Goal: Task Accomplishment & Management: Use online tool/utility

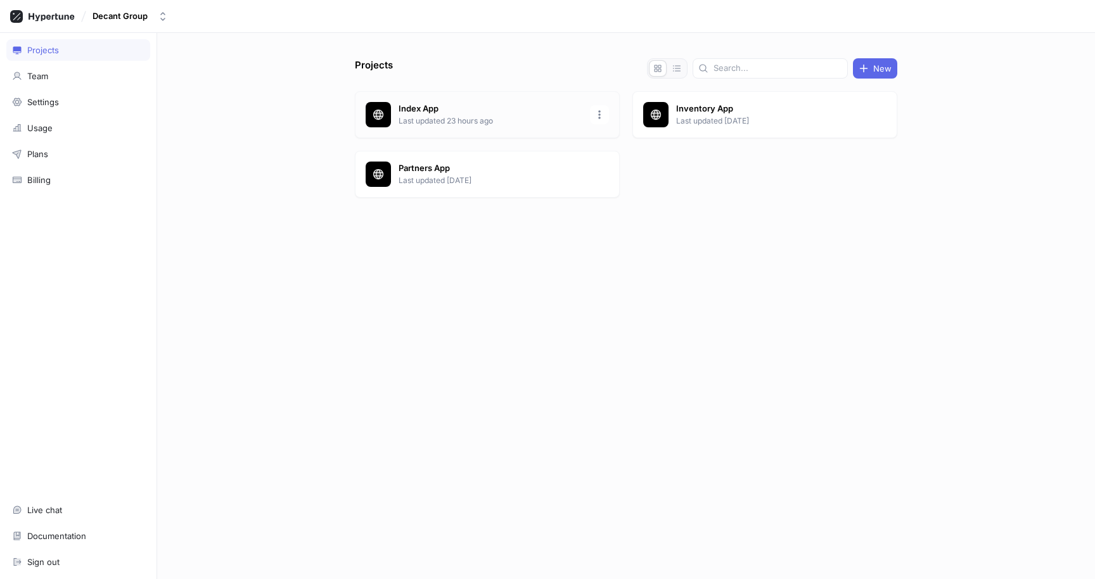
click at [451, 118] on p "Last updated 23 hours ago" at bounding box center [491, 120] width 184 height 11
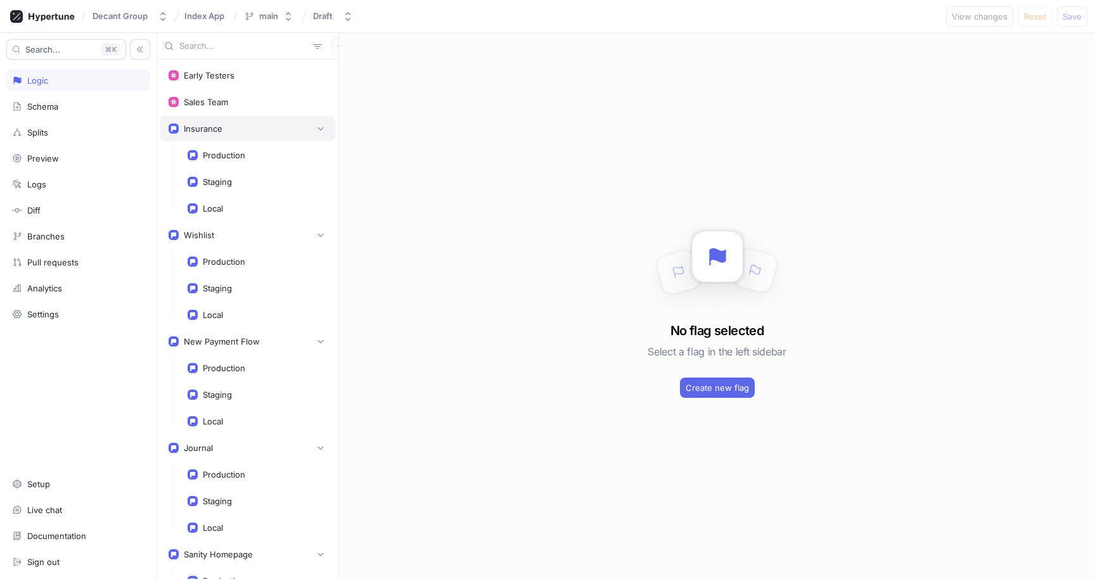
click at [250, 131] on div "Insurance" at bounding box center [248, 128] width 158 height 13
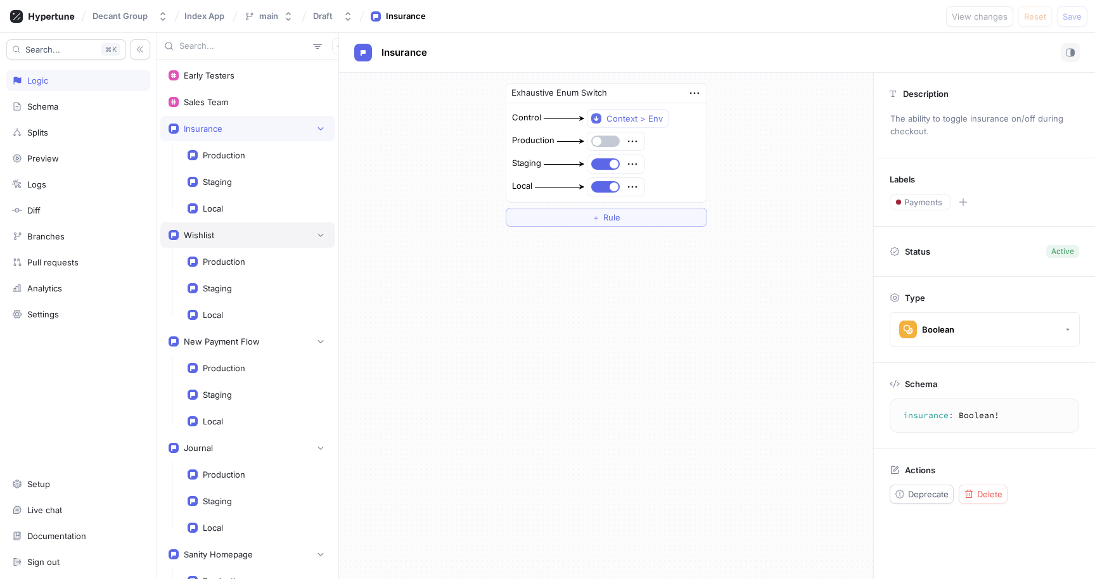
click at [240, 239] on div "Wishlist" at bounding box center [248, 235] width 158 height 13
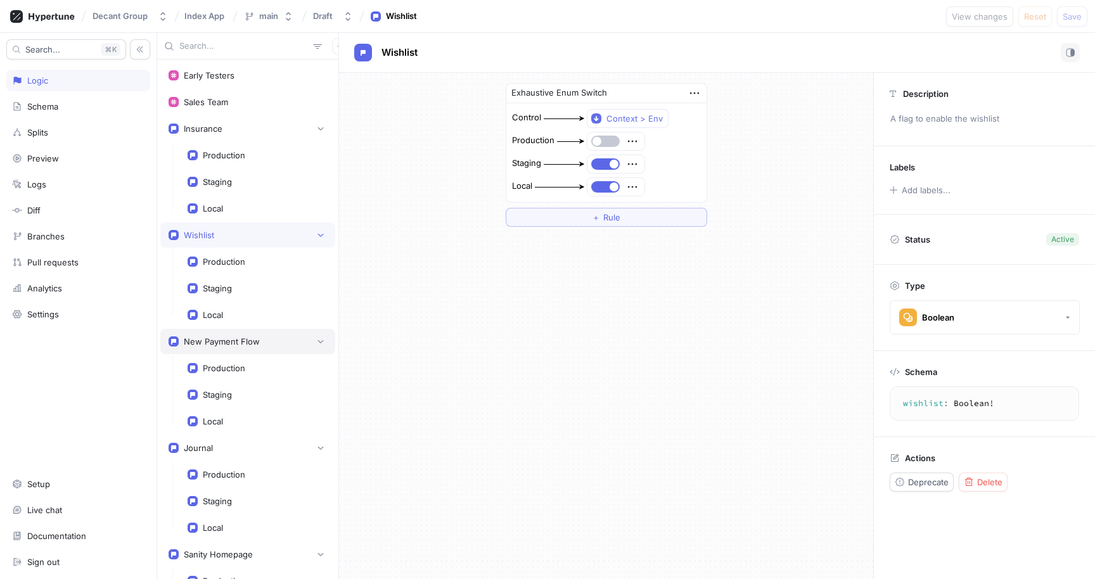
click at [236, 349] on div "New Payment Flow" at bounding box center [247, 341] width 175 height 25
type textarea "newPaymentFlow: Boolean!"
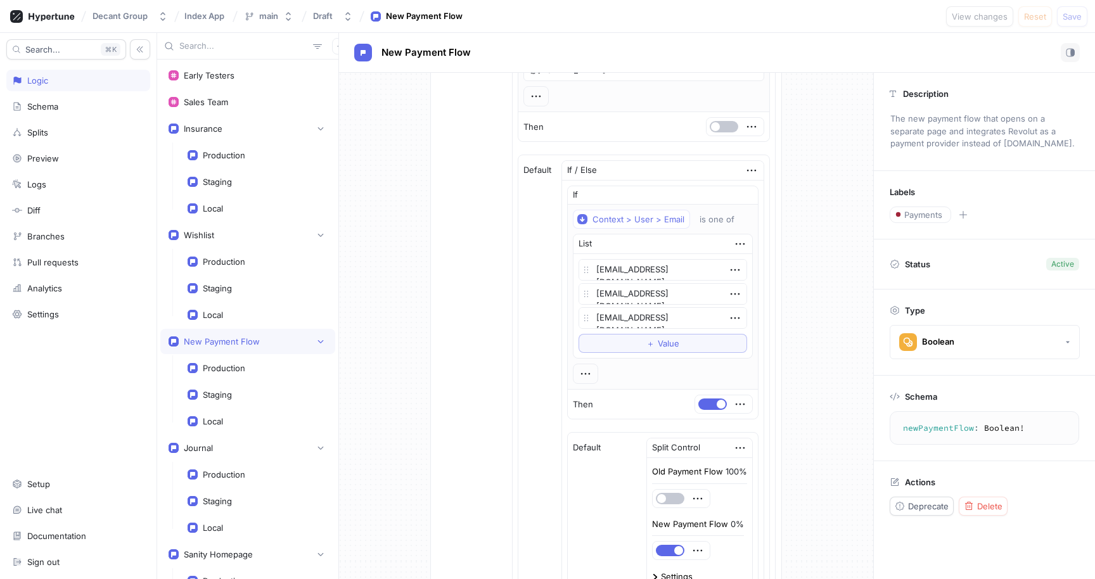
scroll to position [164, 0]
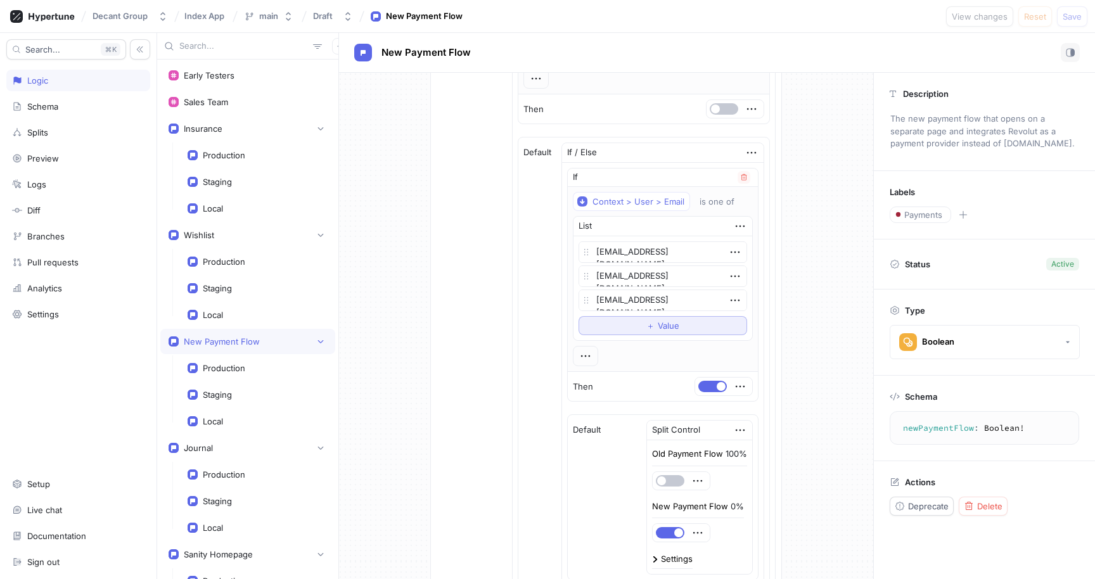
click at [639, 323] on button "＋ Value" at bounding box center [663, 325] width 169 height 19
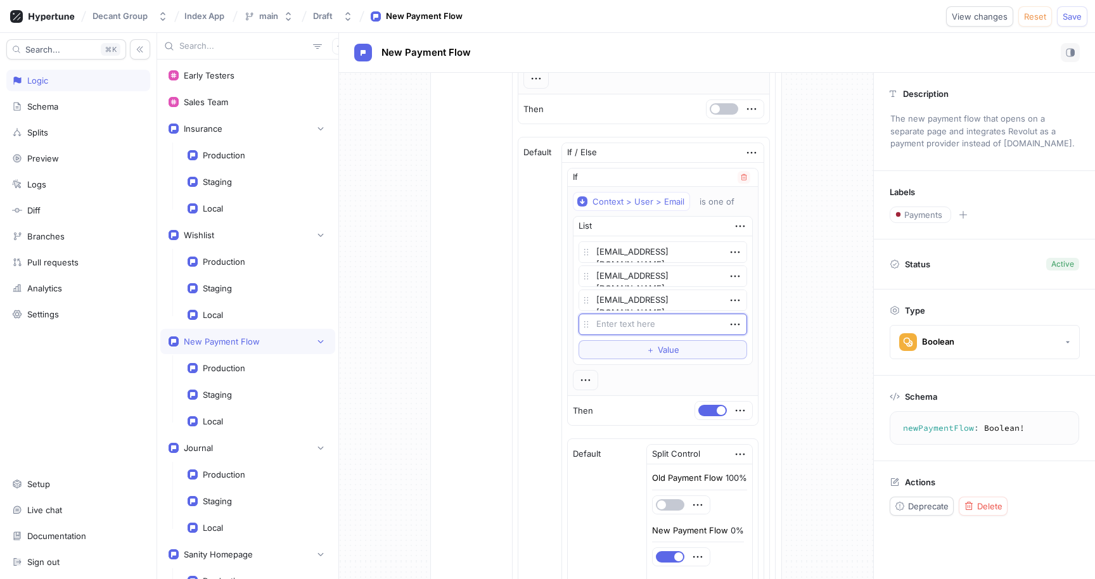
click at [653, 315] on textarea at bounding box center [663, 325] width 169 height 22
type textarea "x"
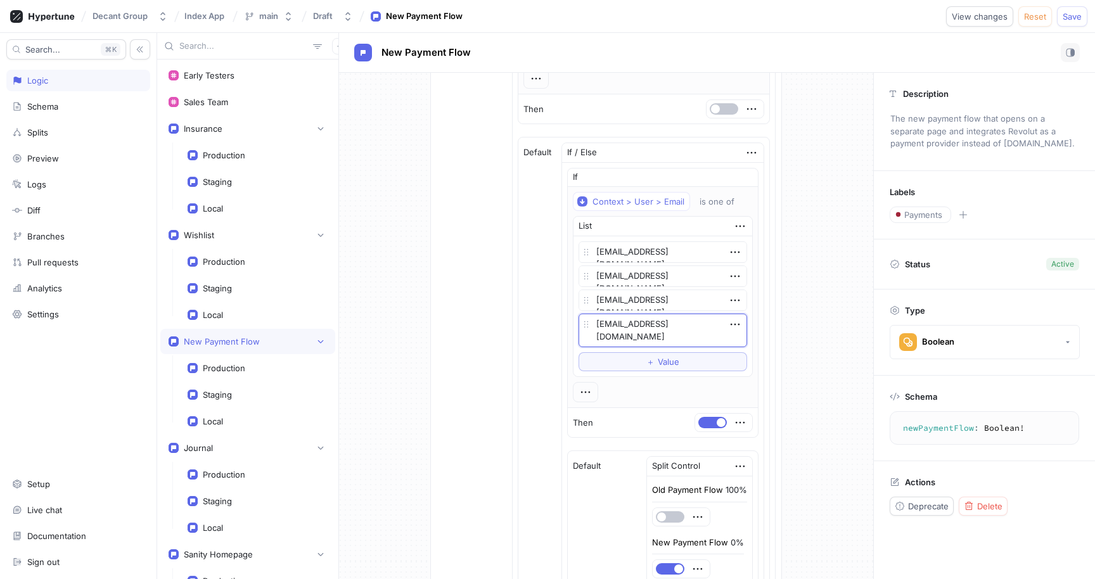
type textarea "[EMAIL_ADDRESS][DOMAIN_NAME]"
click at [832, 307] on div "Exhaustive Enum Switch Control Context > Env Production If / Else If Context > …" at bounding box center [606, 469] width 534 height 1120
click at [1071, 20] on span "Save" at bounding box center [1072, 17] width 19 height 8
type textarea "x"
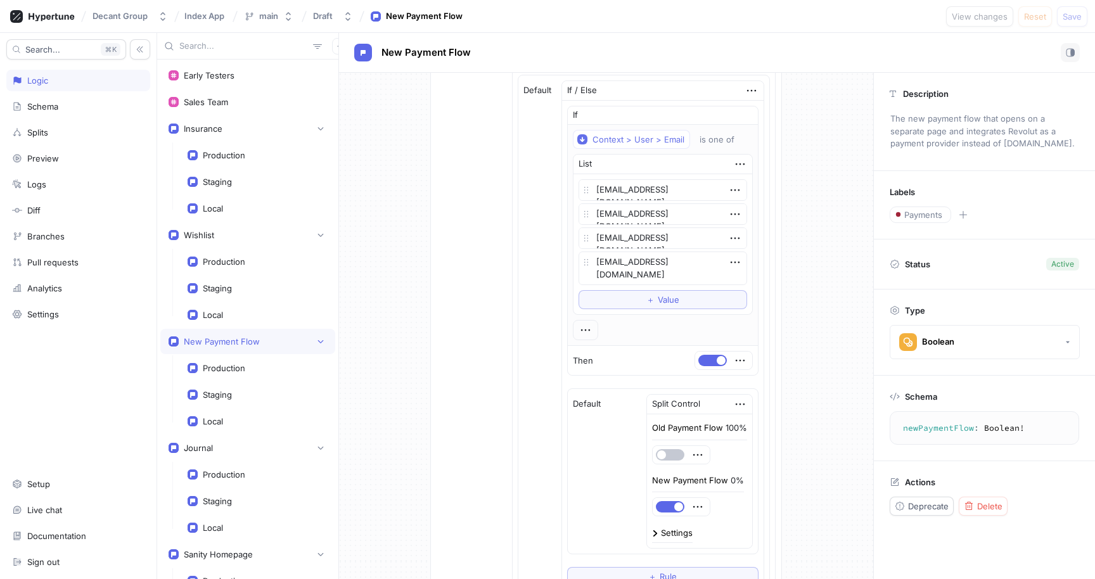
scroll to position [223, 0]
click at [770, 45] on div "New Payment Flow" at bounding box center [717, 52] width 726 height 19
